Goal: Information Seeking & Learning: Learn about a topic

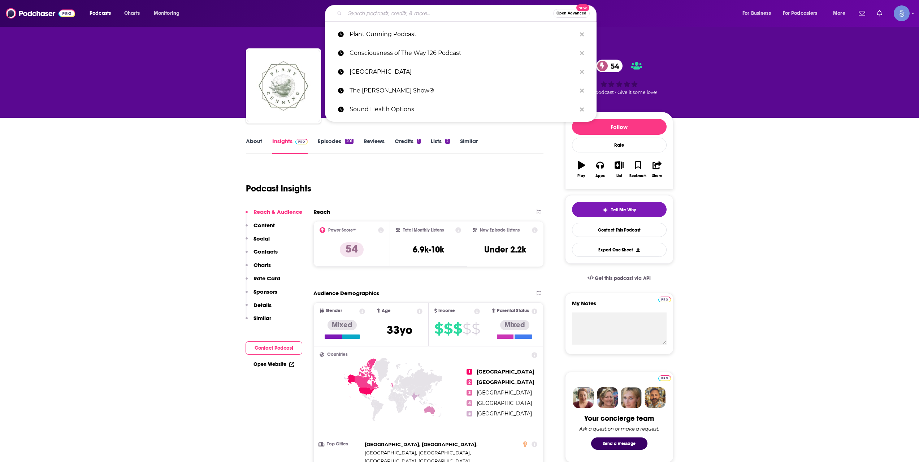
click at [424, 12] on input "Search podcasts, credits, & more..." at bounding box center [449, 14] width 208 height 12
paste input "WELLPOWER: Breath, Cold & Biohacking"
type input "WELLPOWER: Breath, Cold & Biohacking"
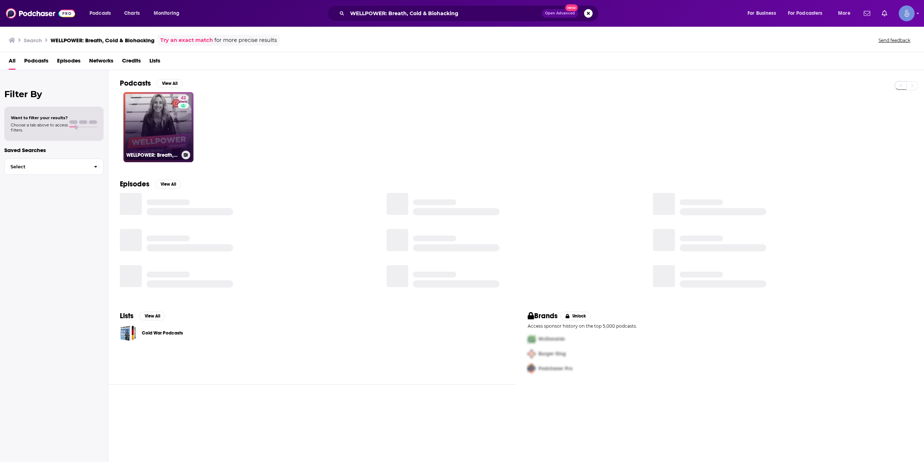
click at [155, 136] on link "42 WELLPOWER: Breath, Cold & Biohacking" at bounding box center [158, 127] width 70 height 70
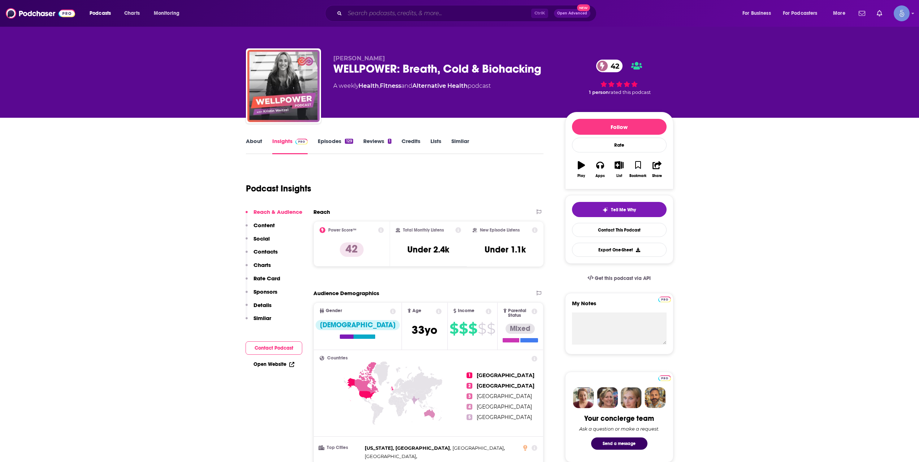
click at [454, 9] on input "Search podcasts, credits, & more..." at bounding box center [438, 14] width 186 height 12
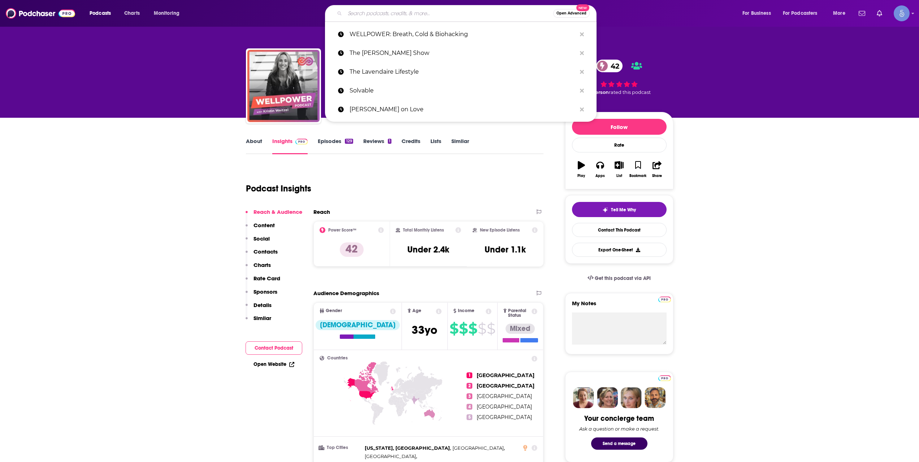
paste input "The [PERSON_NAME] Show"
type input "The [PERSON_NAME] Show"
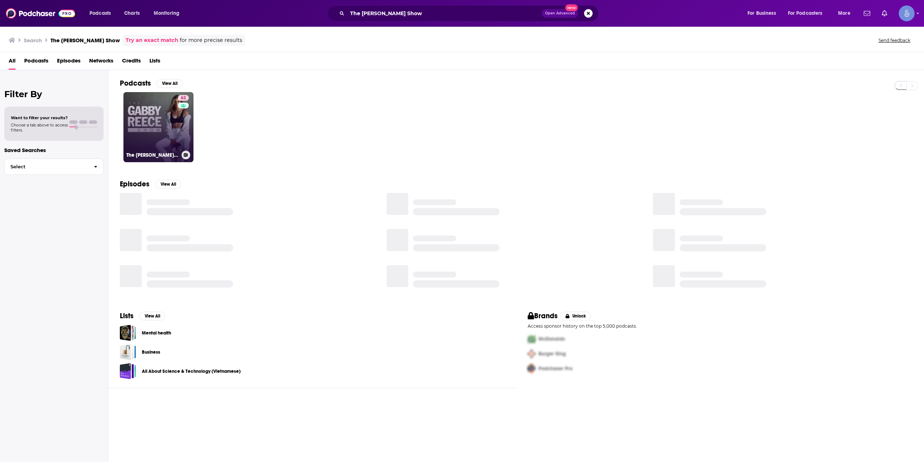
click at [154, 122] on link "62 The [PERSON_NAME] Show" at bounding box center [158, 127] width 70 height 70
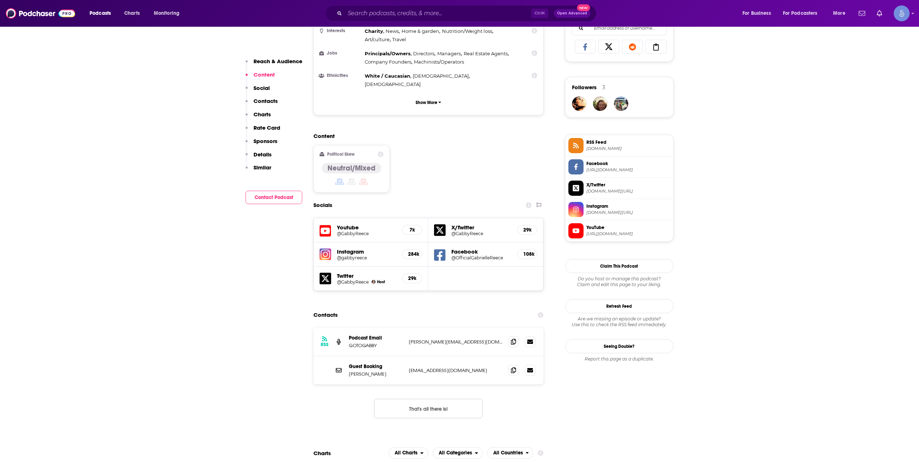
scroll to position [481, 0]
